Goal: Task Accomplishment & Management: Use online tool/utility

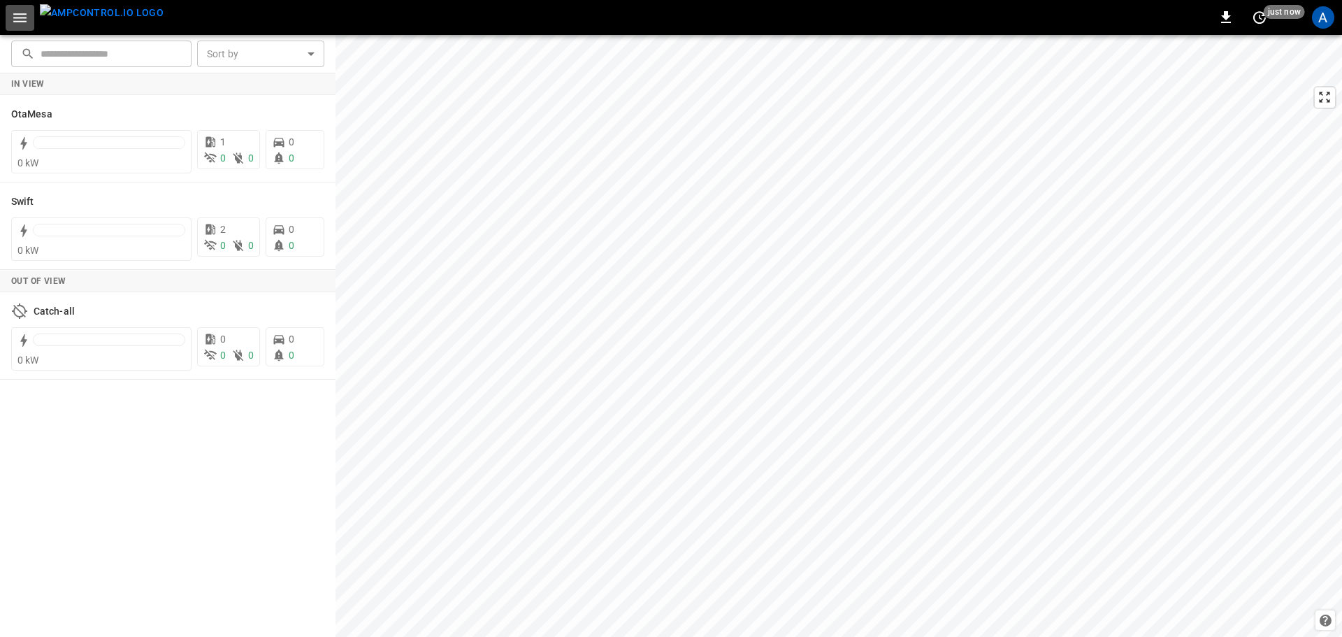
click at [18, 18] on icon "button" at bounding box center [19, 17] width 13 height 9
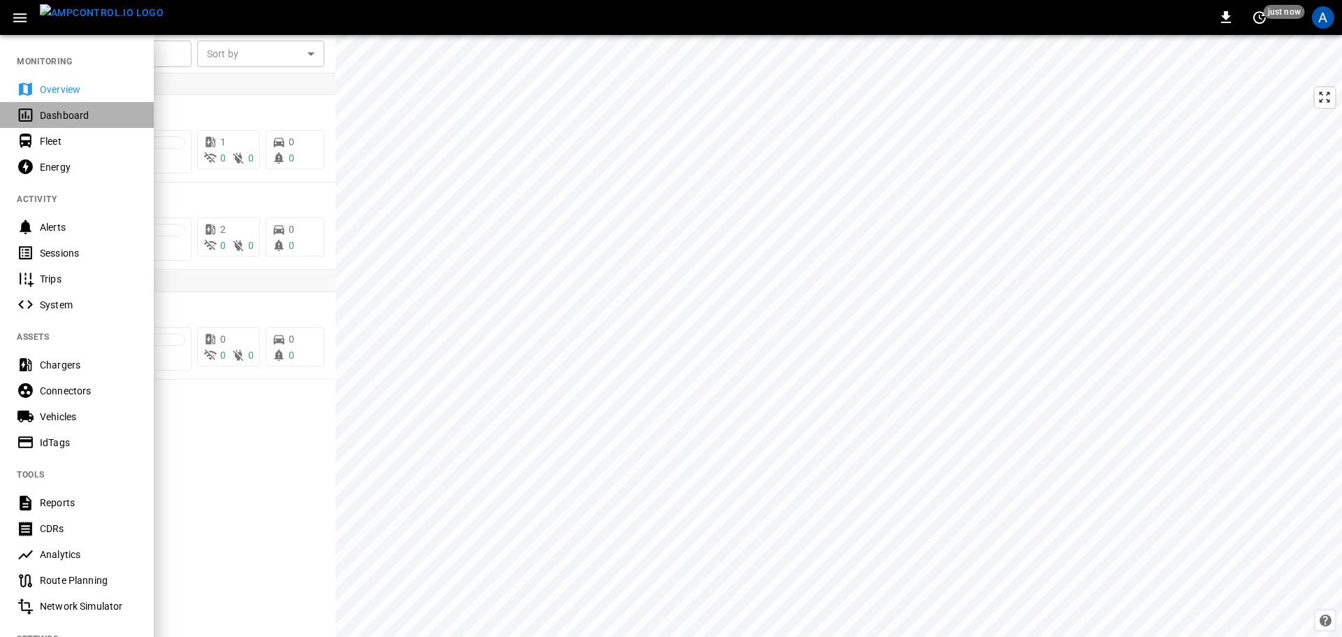
click at [73, 115] on div "Dashboard" at bounding box center [88, 115] width 97 height 14
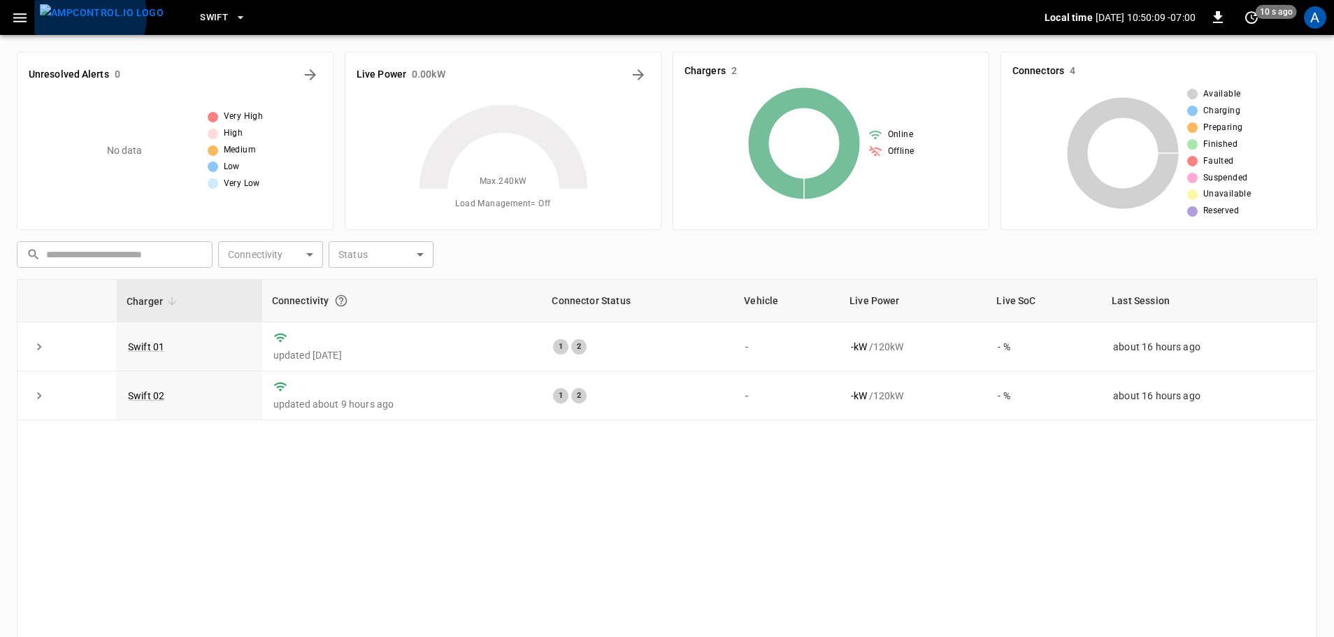
click at [78, 15] on img "menu" at bounding box center [102, 12] width 124 height 17
click at [70, 15] on img "menu" at bounding box center [102, 12] width 124 height 17
click at [22, 16] on icon "button" at bounding box center [19, 17] width 17 height 17
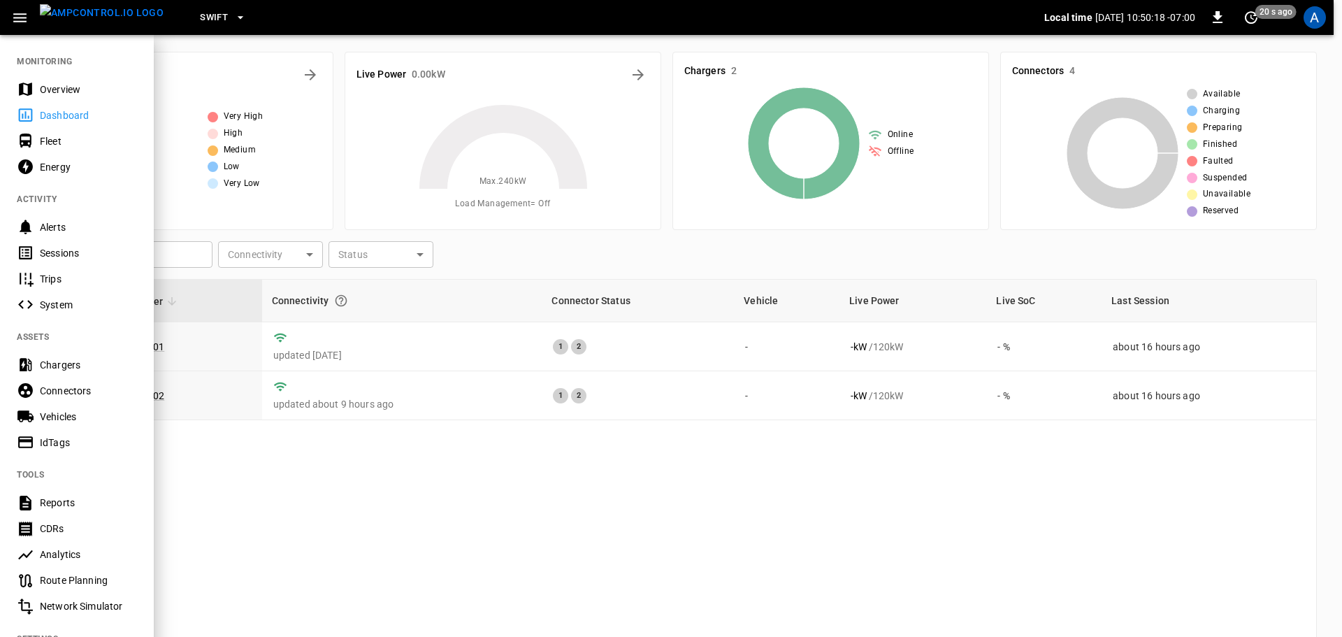
click at [50, 88] on div "Overview" at bounding box center [88, 89] width 97 height 14
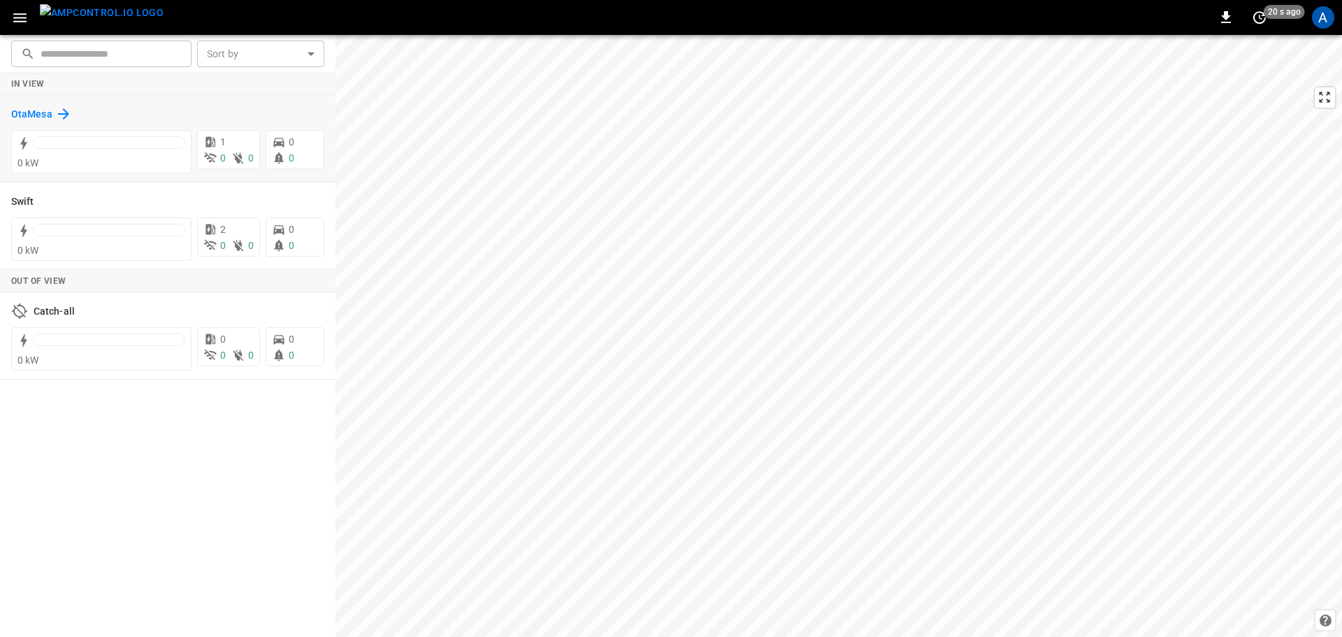
click at [28, 112] on h6 "OtaMesa" at bounding box center [31, 114] width 41 height 15
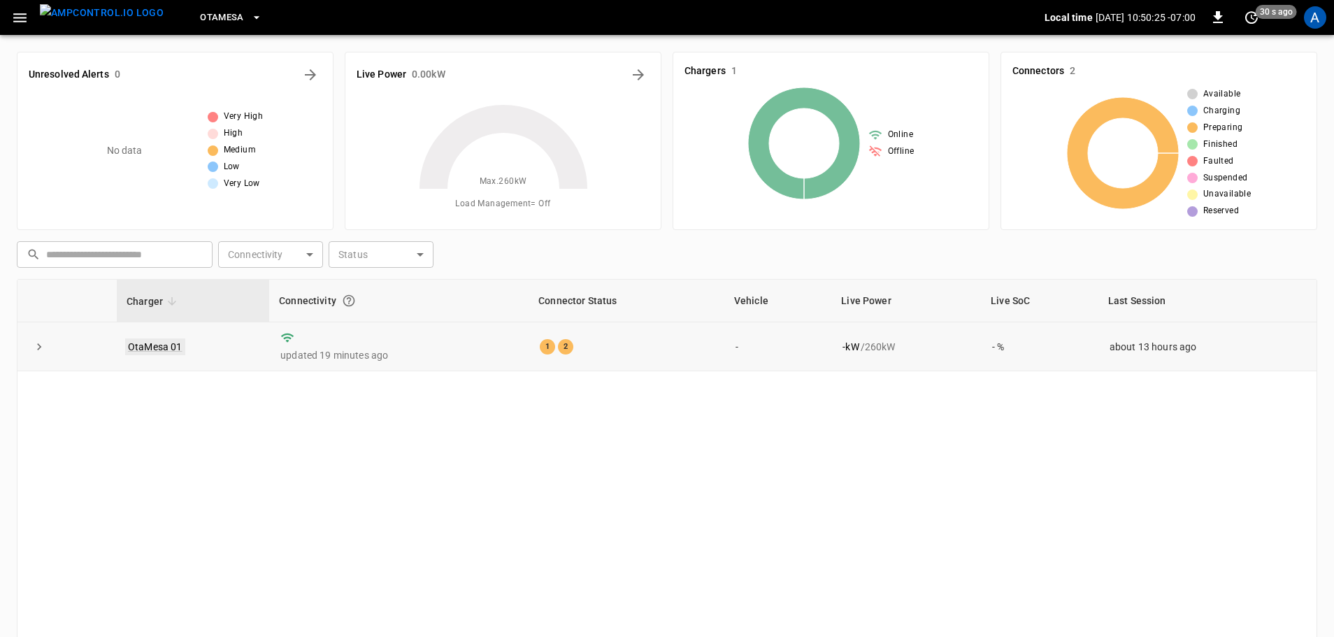
click at [160, 347] on link "OtaMesa 01" at bounding box center [155, 346] width 60 height 17
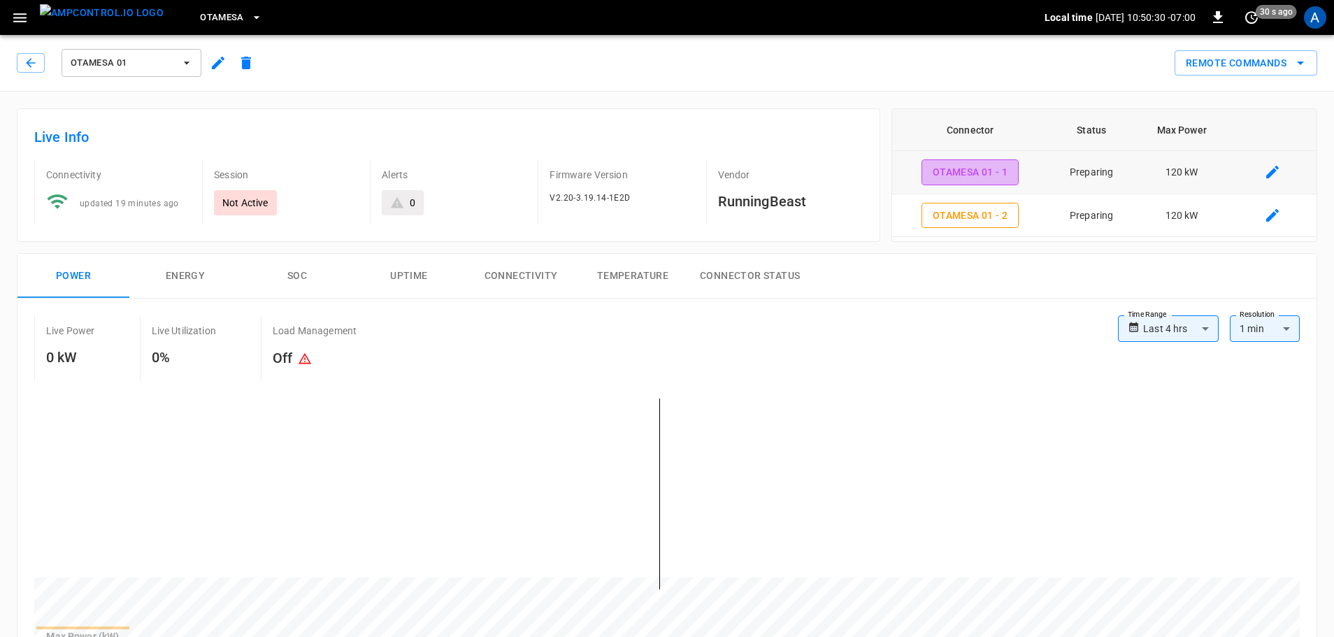
click at [950, 173] on button "OtaMesa 01 - 1" at bounding box center [970, 172] width 98 height 26
type input "**********"
click at [1215, 63] on button "Remote Commands" at bounding box center [1245, 63] width 143 height 26
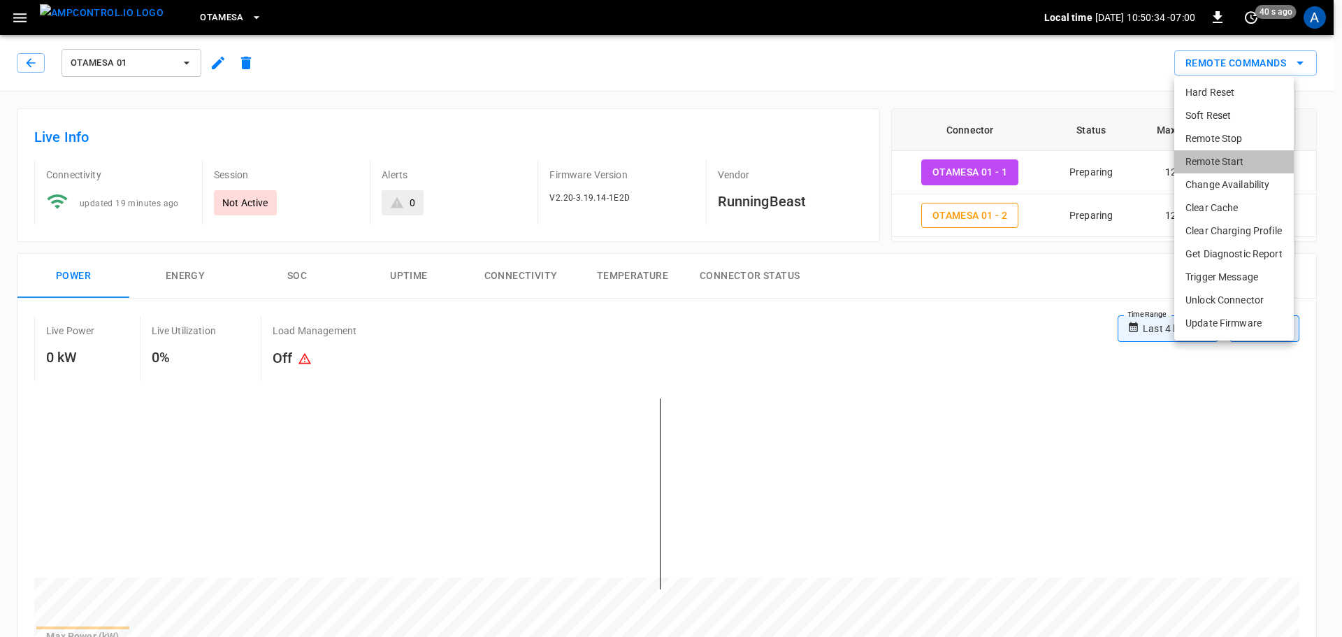
click at [1224, 161] on li "Remote Start" at bounding box center [1234, 161] width 120 height 23
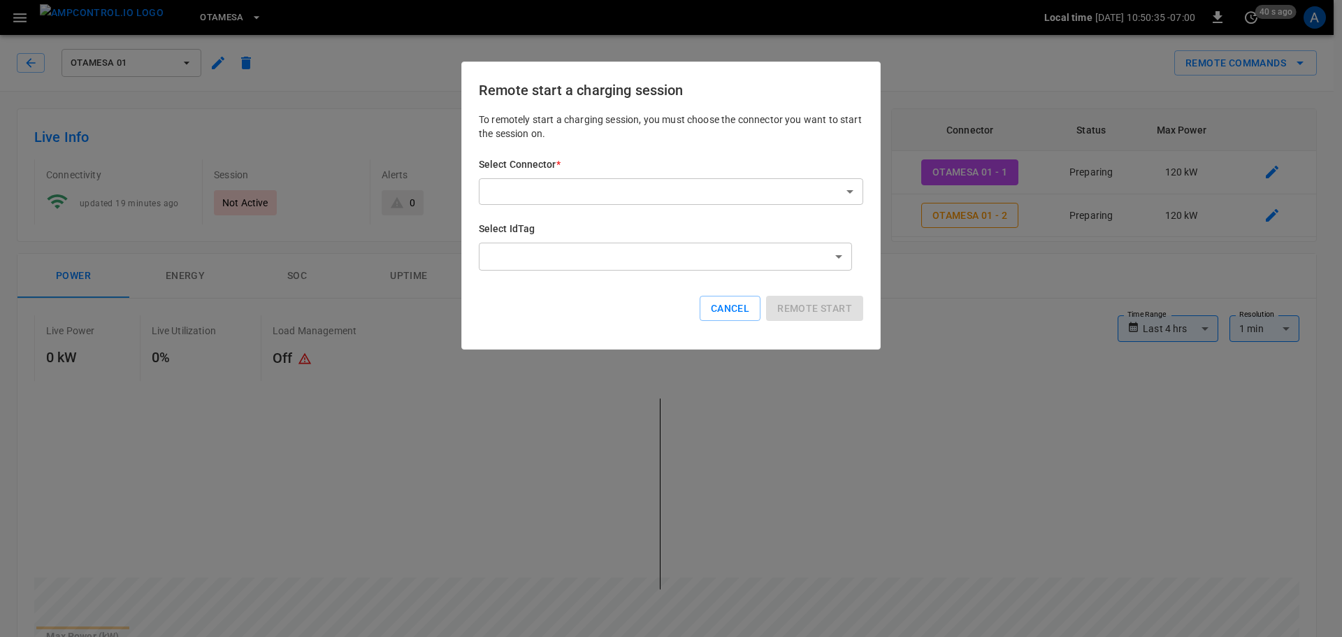
click at [807, 213] on div "To remotely start a charging session, you must choose the connector you want to…" at bounding box center [671, 228] width 384 height 231
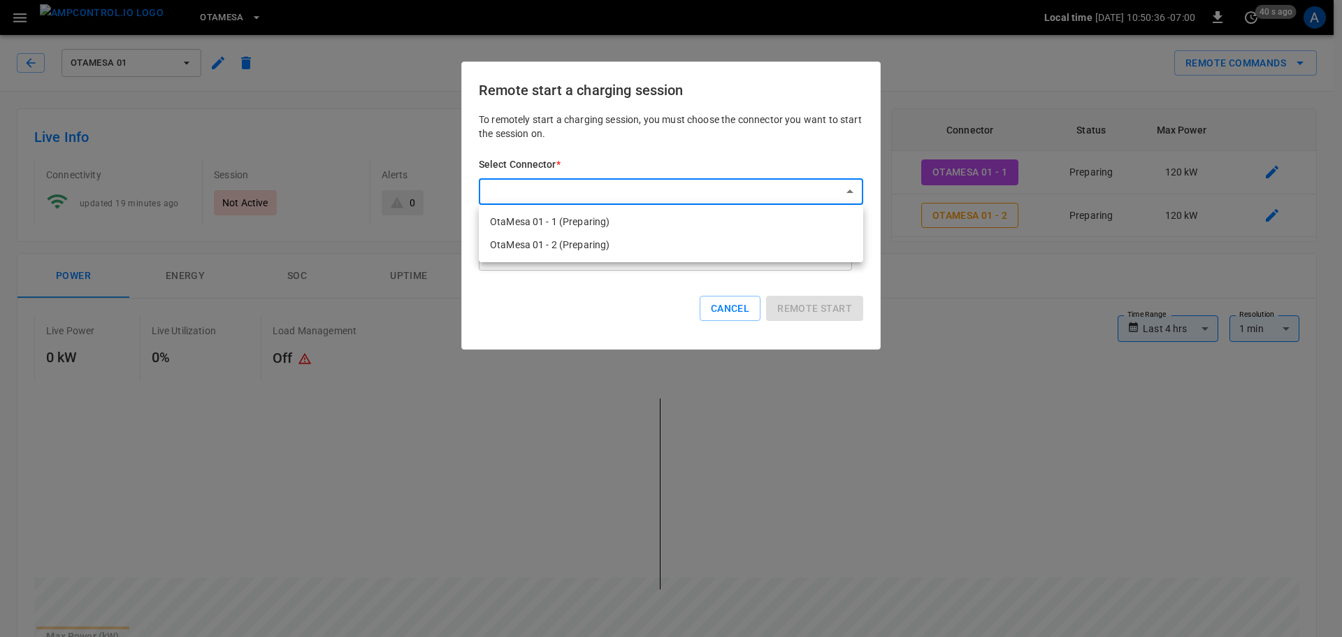
click at [749, 222] on li "OtaMesa 01 - 1 (Preparing)" at bounding box center [671, 221] width 384 height 23
type input "**********"
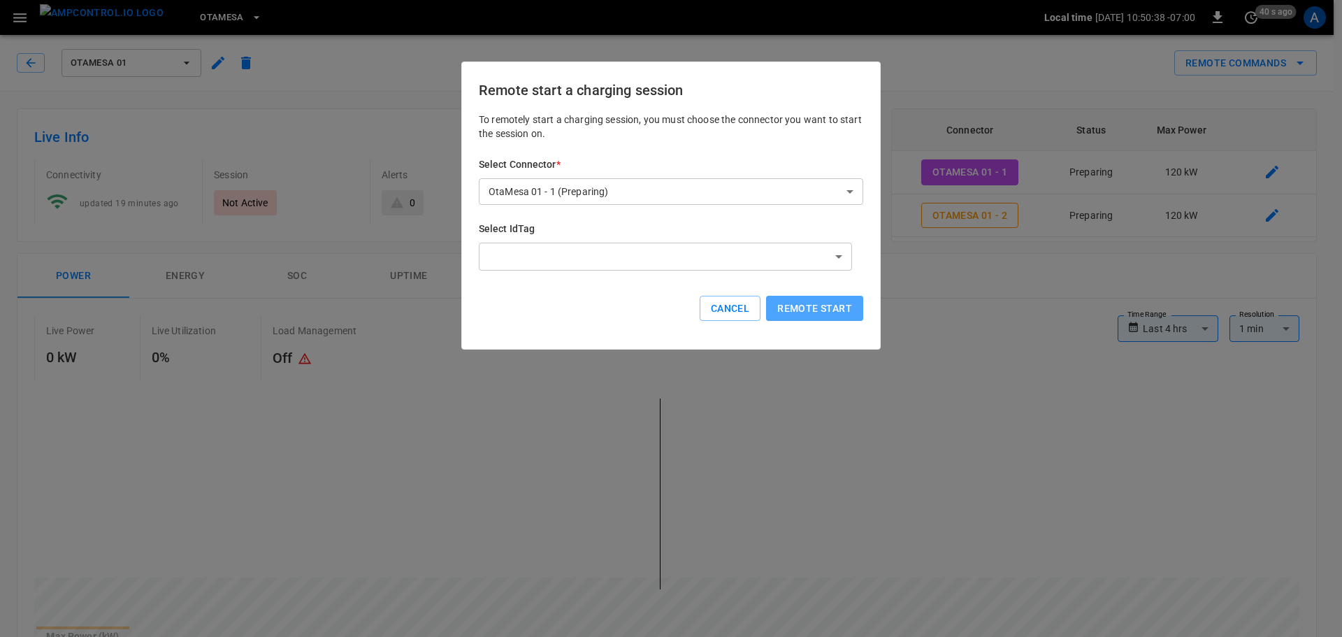
click at [802, 308] on button "Remote start" at bounding box center [814, 309] width 97 height 26
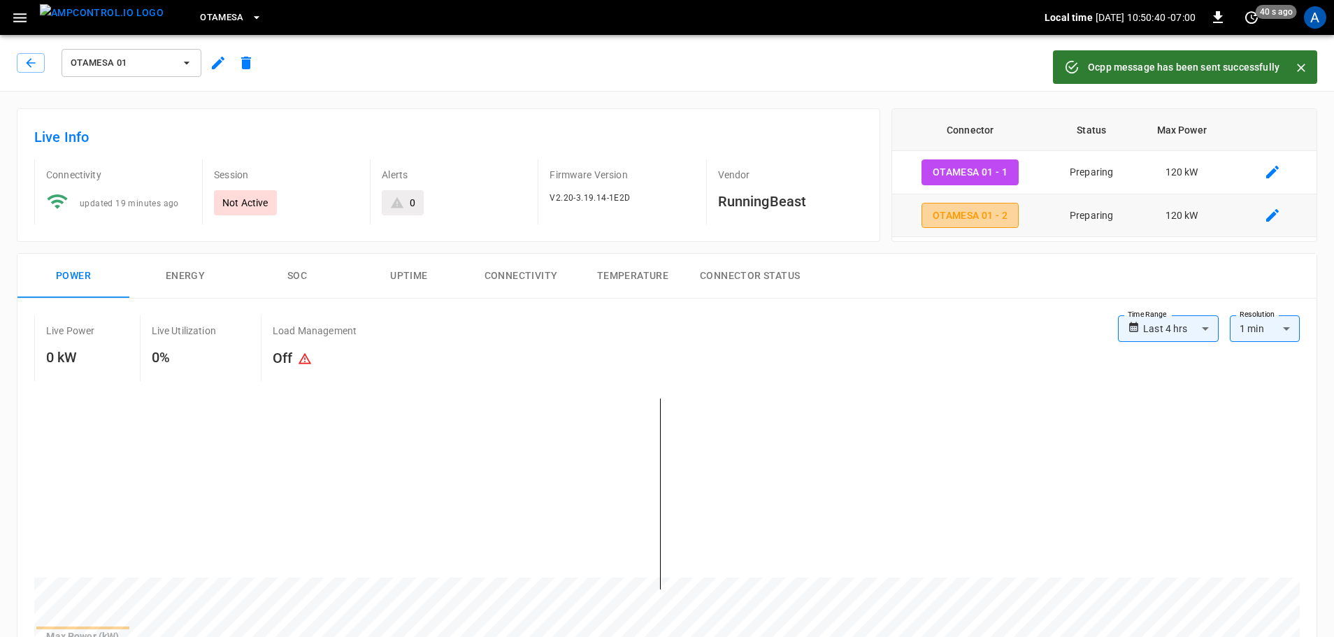
click at [956, 217] on button "OtaMesa 01 - 2" at bounding box center [970, 216] width 98 height 26
type input "**********"
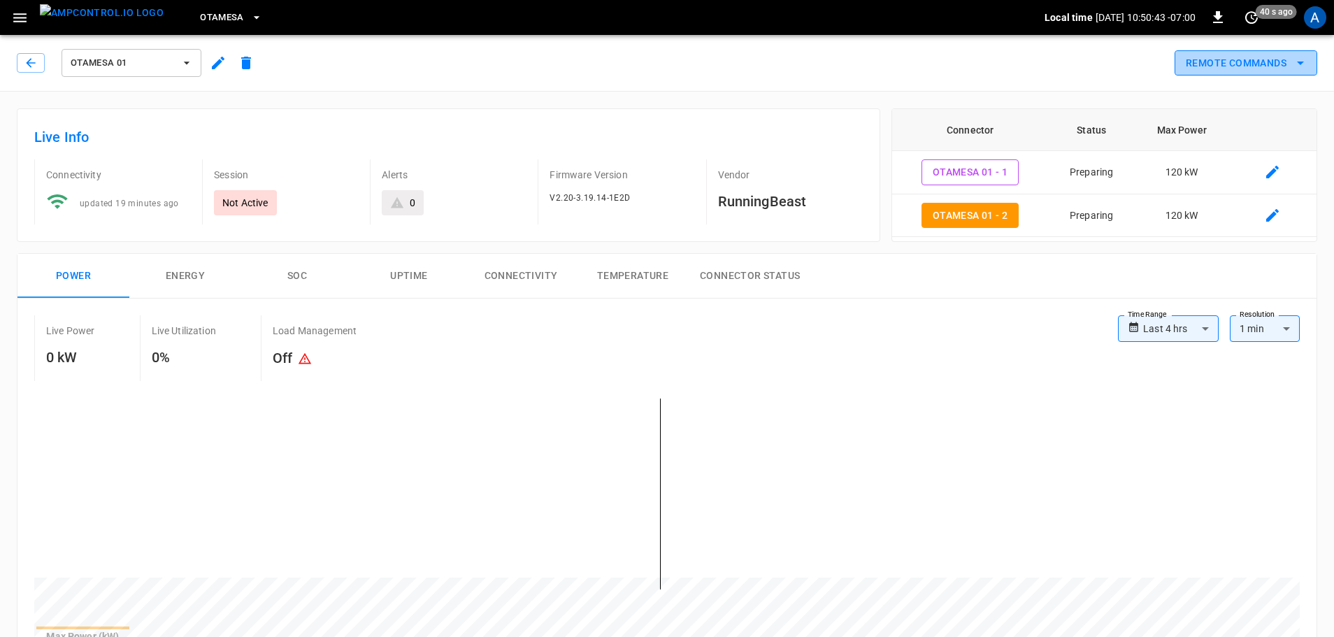
click at [1232, 58] on button "Remote Commands" at bounding box center [1245, 63] width 143 height 26
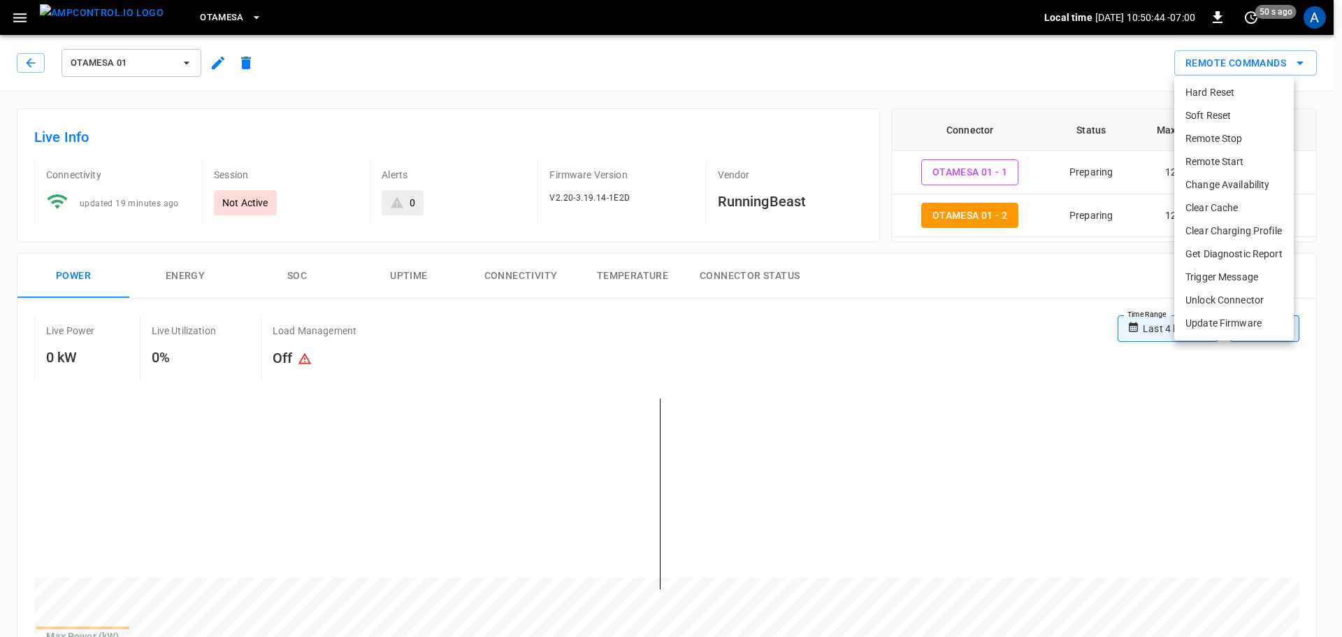
click at [1211, 161] on li "Remote Start" at bounding box center [1234, 161] width 120 height 23
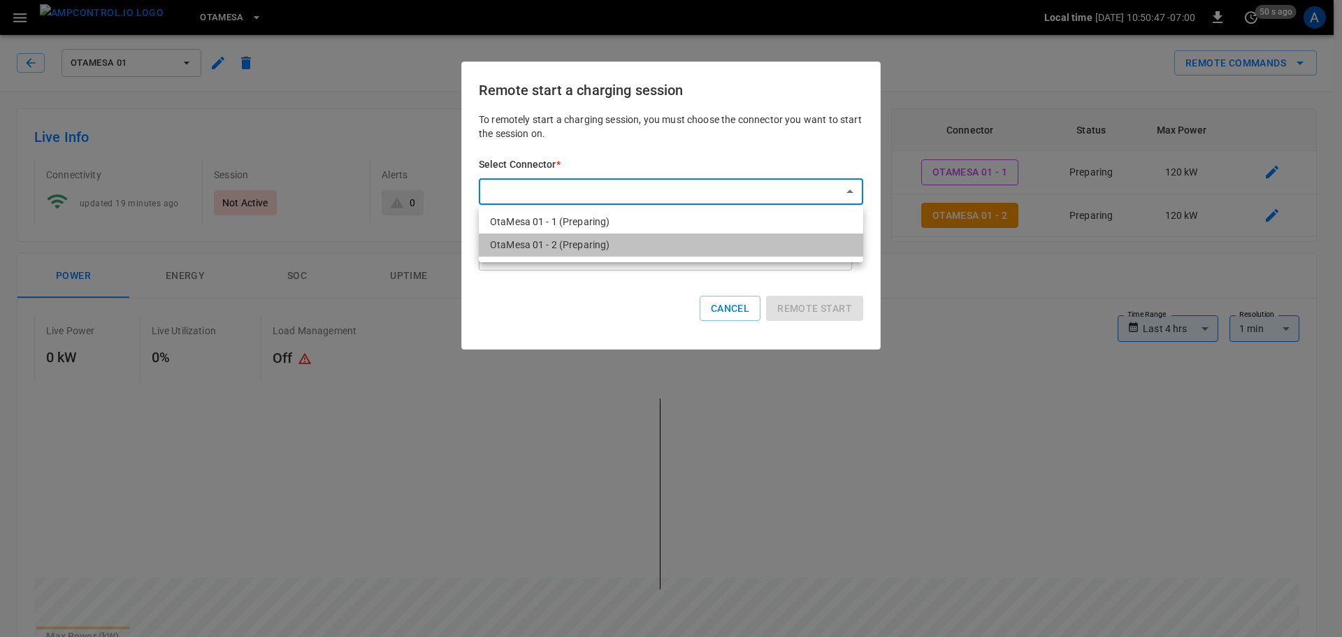
click at [695, 247] on li "OtaMesa 01 - 2 (Preparing)" at bounding box center [671, 244] width 384 height 23
type input "**********"
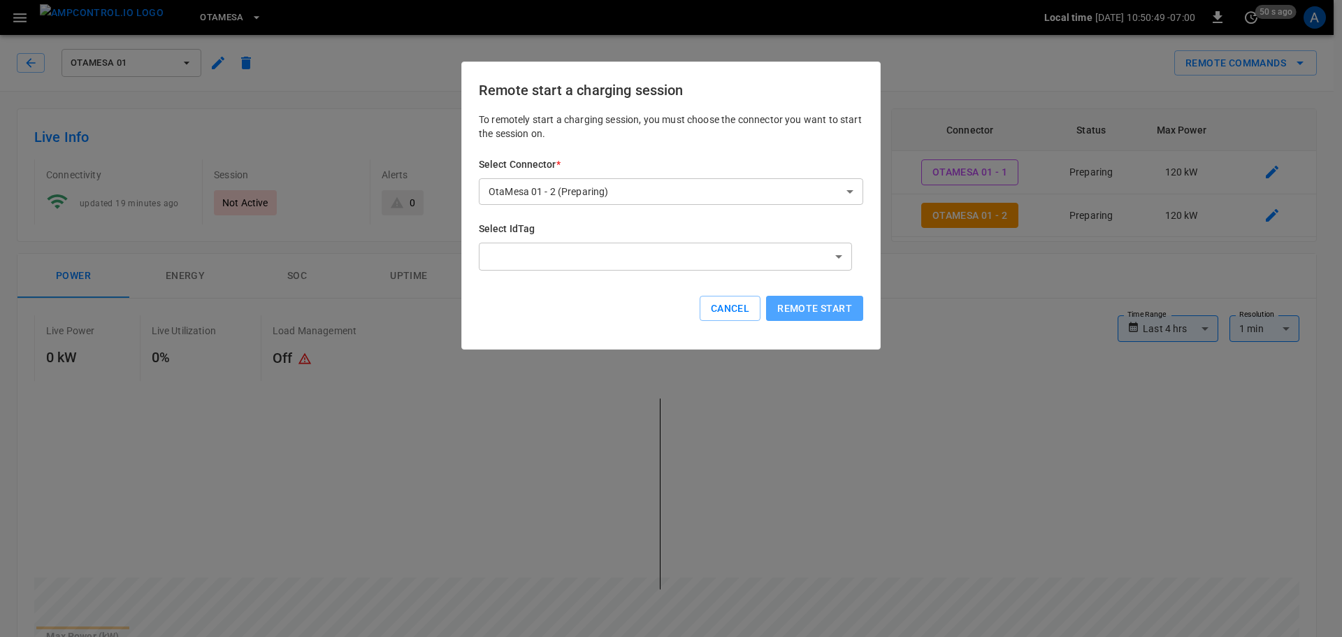
click at [799, 304] on button "Remote start" at bounding box center [814, 309] width 97 height 26
